Goal: Find specific page/section: Find specific page/section

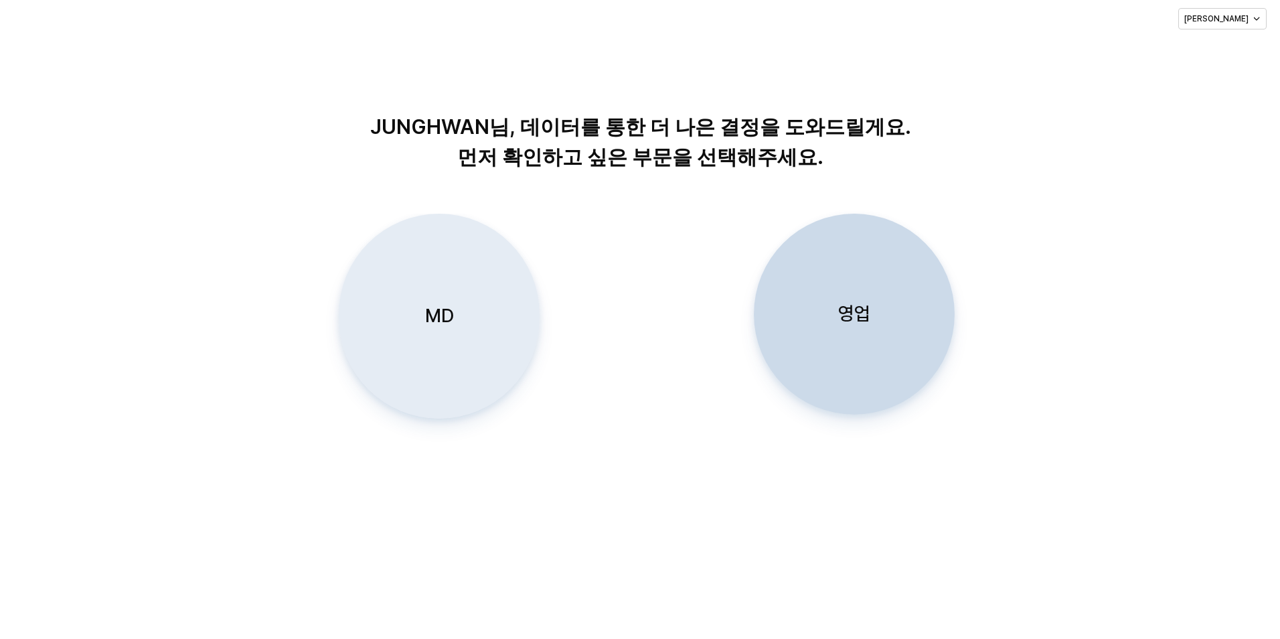
click at [409, 311] on div "MD" at bounding box center [439, 316] width 189 height 204
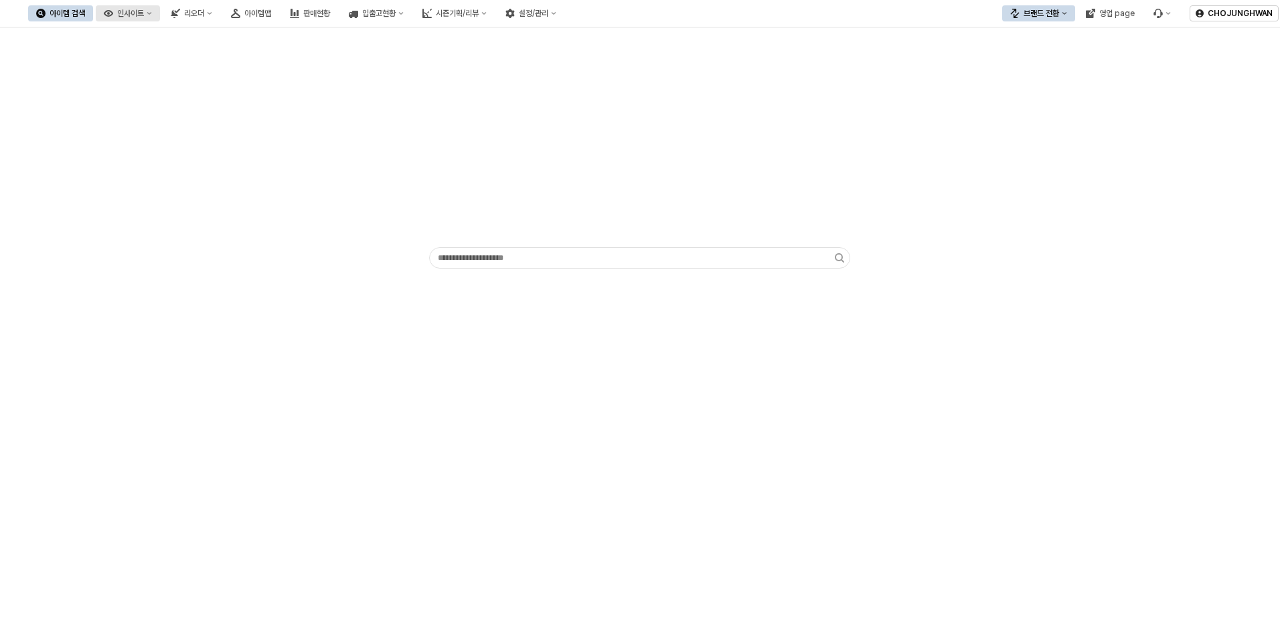
click at [144, 15] on div "인사이트" at bounding box center [130, 13] width 27 height 9
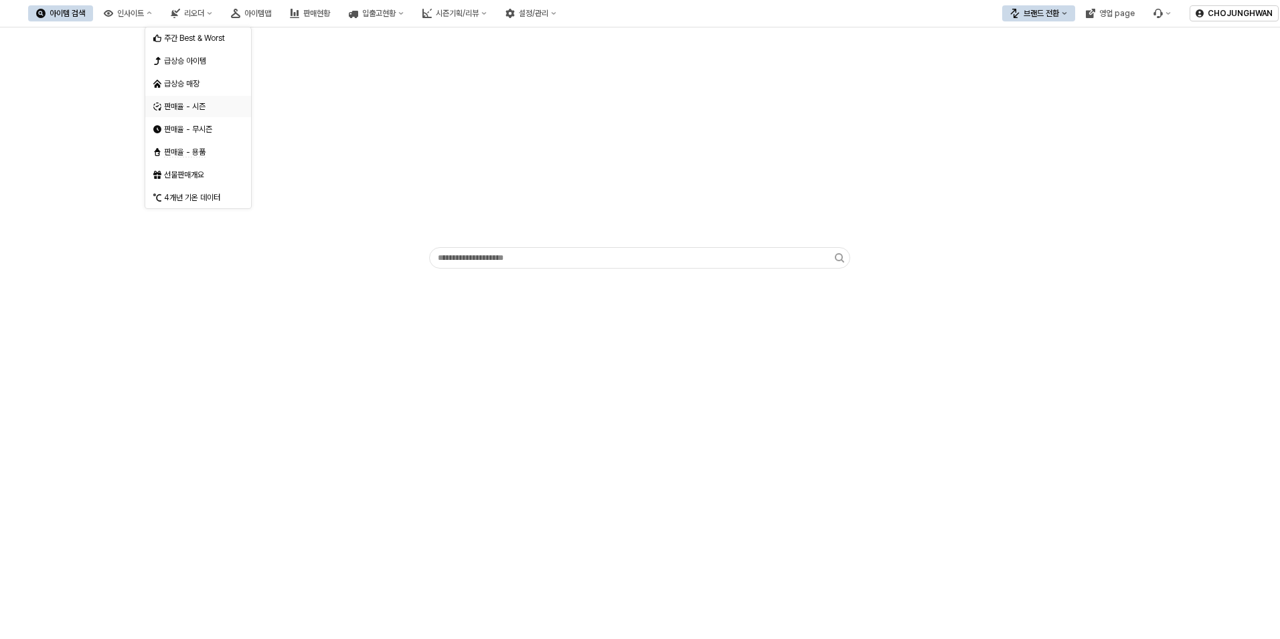
click at [202, 112] on div "판매율 - 시즌" at bounding box center [194, 106] width 82 height 13
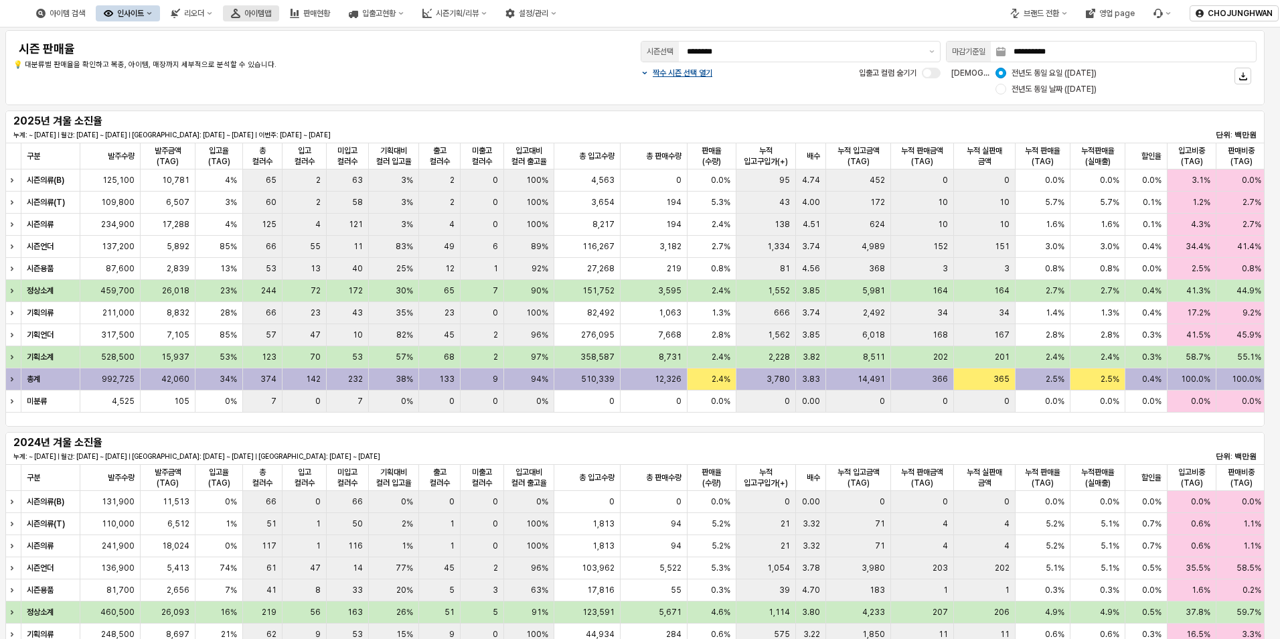
click at [271, 16] on div "아이템맵" at bounding box center [257, 13] width 27 height 9
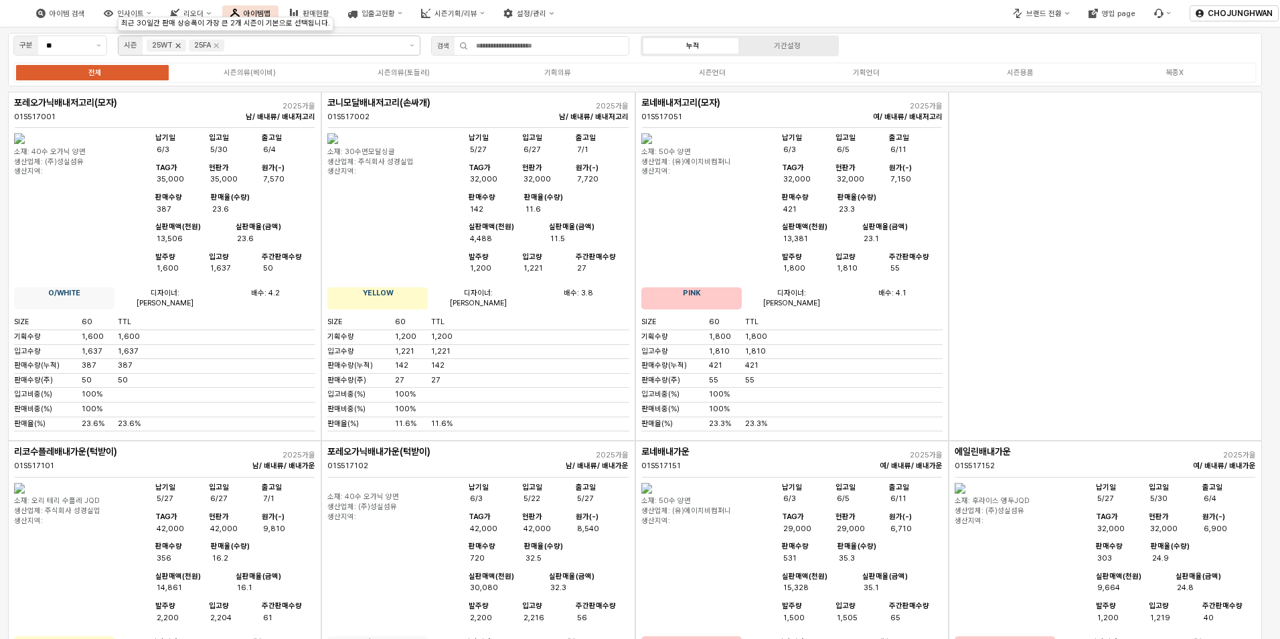
click at [180, 48] on icon "Remove 25WT" at bounding box center [178, 46] width 5 height 5
click at [866, 71] on div "기획언더" at bounding box center [866, 72] width 27 height 9
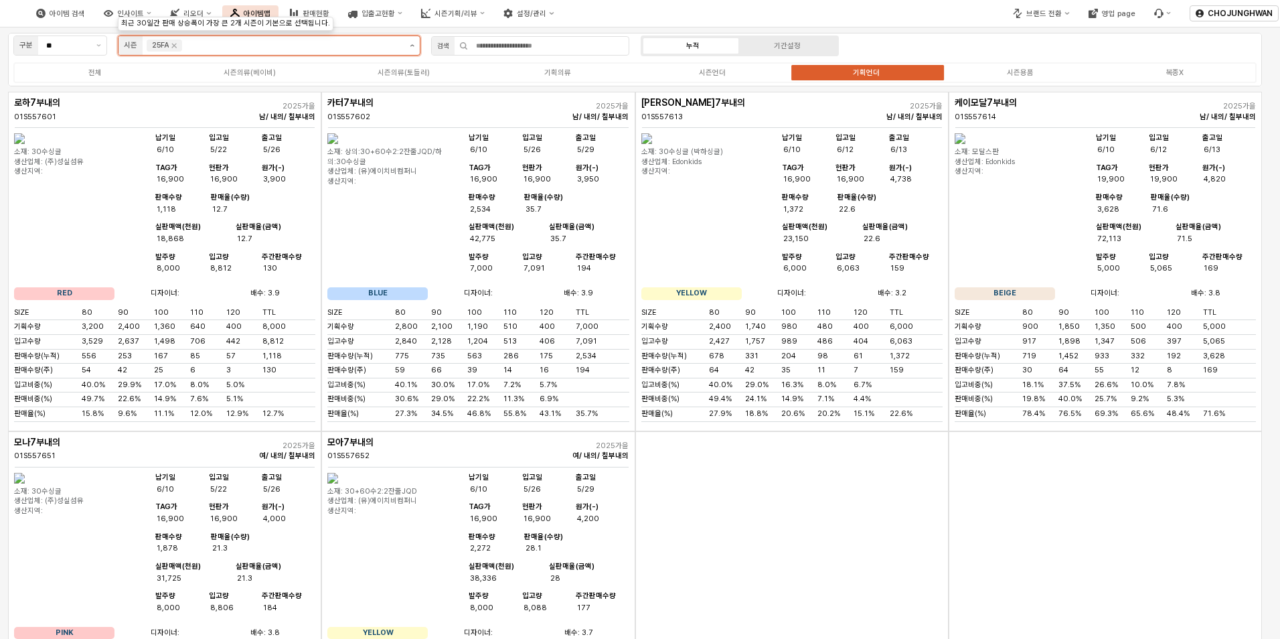
click at [412, 48] on button "제안 사항 표시" at bounding box center [411, 45] width 15 height 19
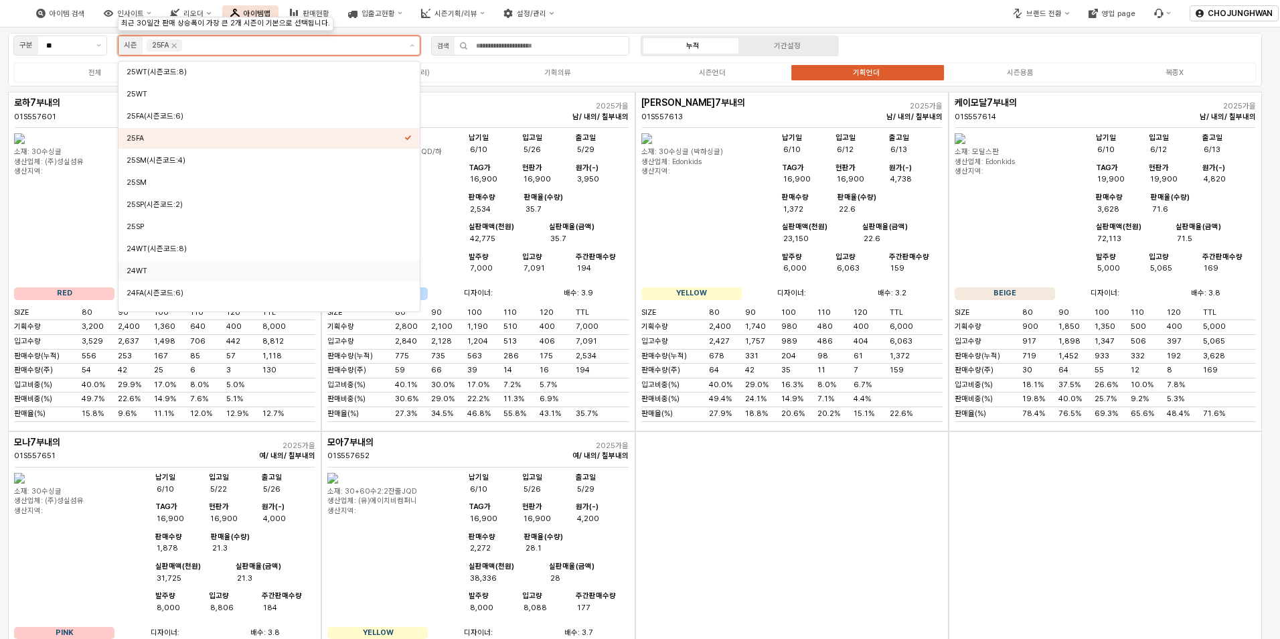
click at [210, 268] on div "24WT" at bounding box center [266, 271] width 278 height 10
click at [175, 46] on icon "Remove 25FA" at bounding box center [174, 45] width 11 height 11
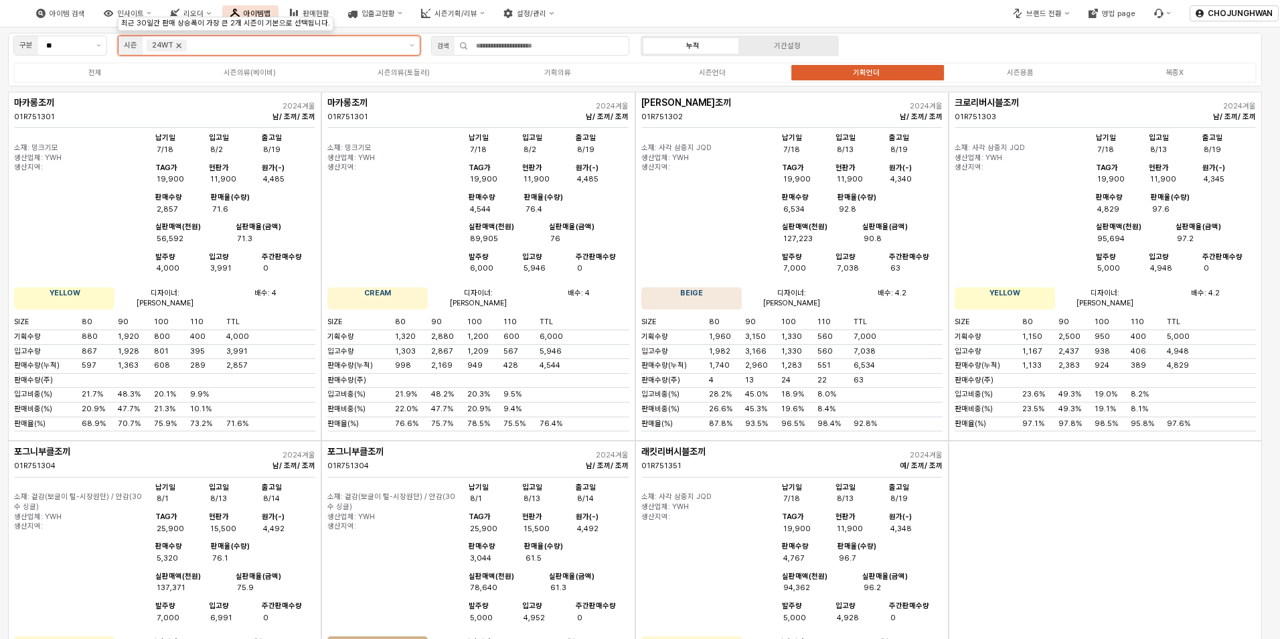
click at [176, 46] on icon "Remove 24WT" at bounding box center [178, 45] width 11 height 11
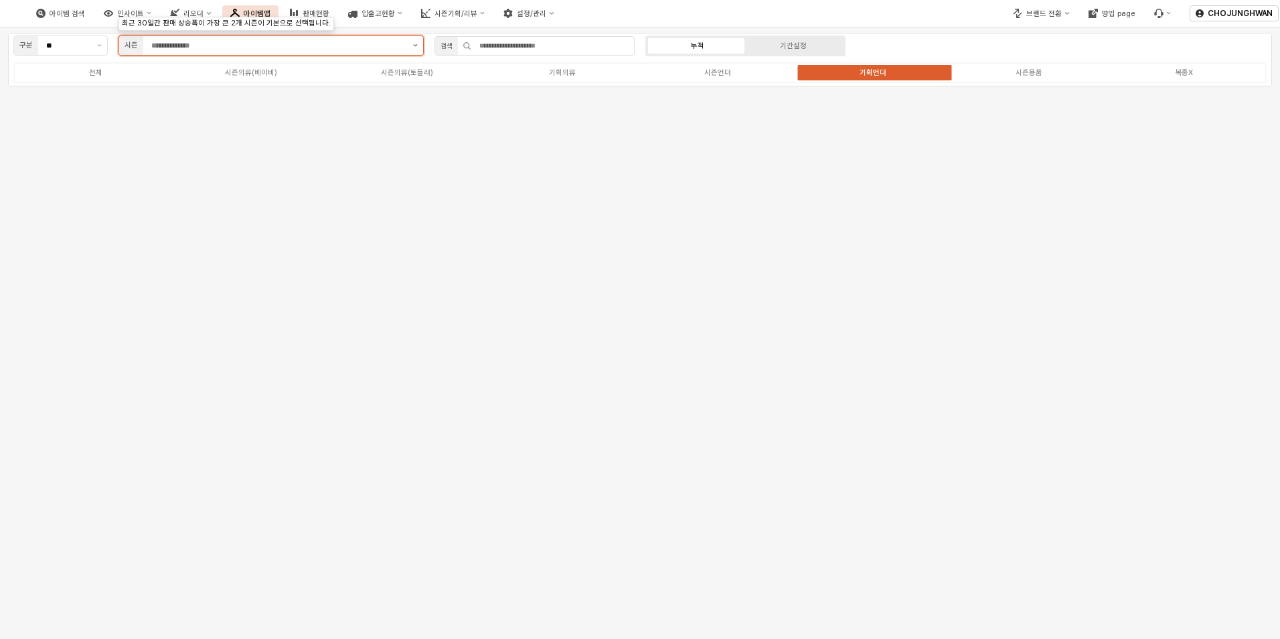
click at [410, 46] on button "제안 사항 표시" at bounding box center [415, 45] width 15 height 19
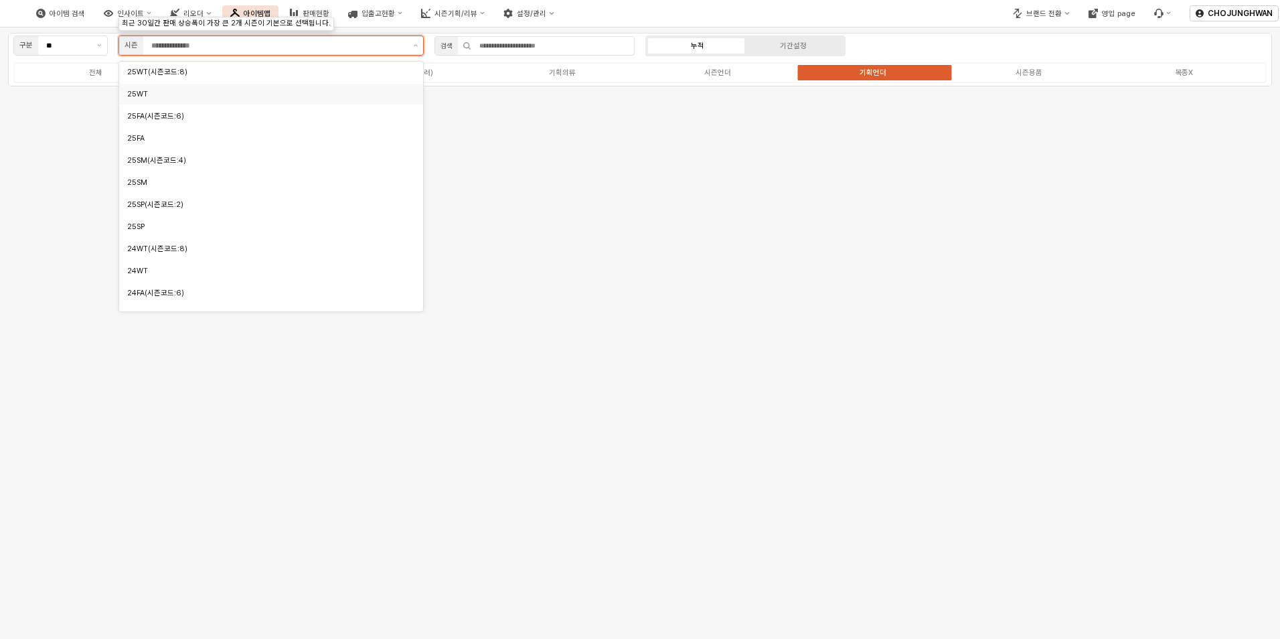
click at [296, 89] on div "25WT" at bounding box center [267, 94] width 281 height 10
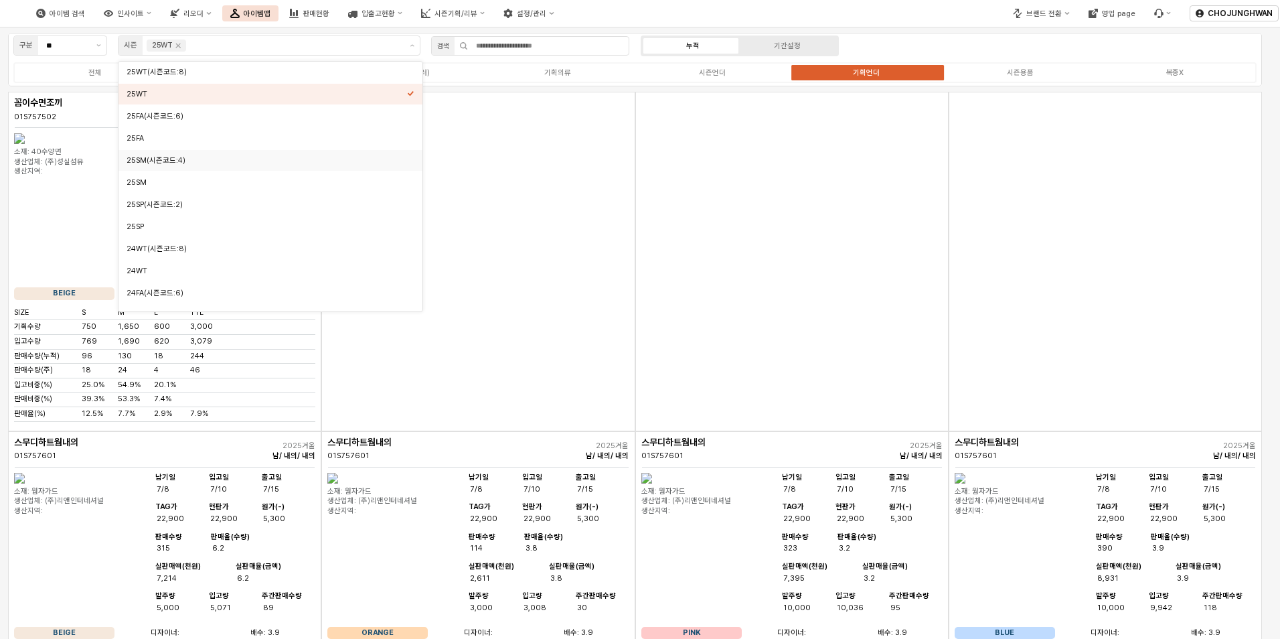
click at [1072, 191] on div "App Frame" at bounding box center [1105, 261] width 313 height 339
